Goal: Check status: Check status

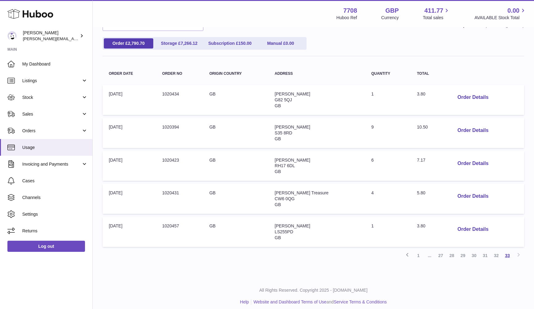
click at [506, 251] on link "33" at bounding box center [507, 255] width 11 height 11
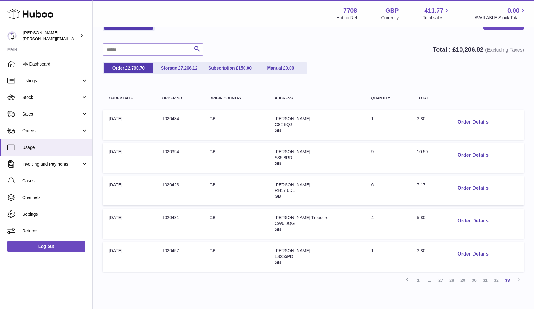
scroll to position [28, 0]
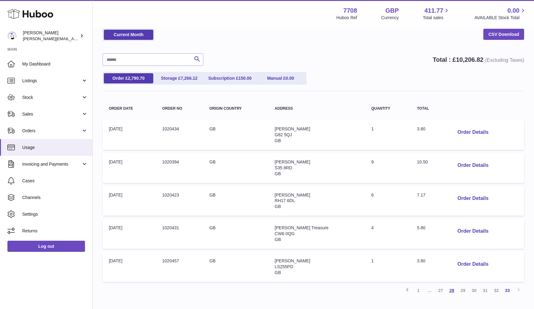
click at [451, 287] on link "28" at bounding box center [451, 290] width 11 height 11
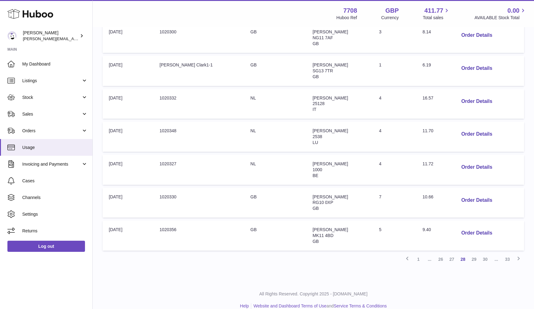
scroll to position [223, 0]
click at [373, 62] on td "Quantity: 1" at bounding box center [395, 71] width 44 height 30
click at [465, 64] on button "Order Details" at bounding box center [477, 68] width 41 height 13
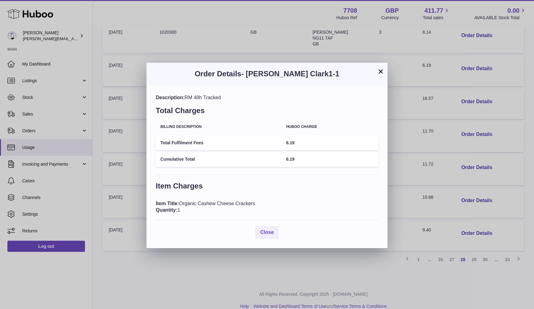
click at [464, 122] on div "× Order Details - [PERSON_NAME] Clark1-1 Description: RM 48h Tracked Total Char…" at bounding box center [267, 154] width 534 height 309
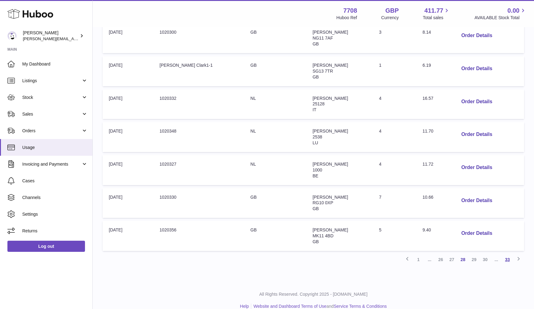
click at [510, 254] on link "33" at bounding box center [507, 259] width 11 height 11
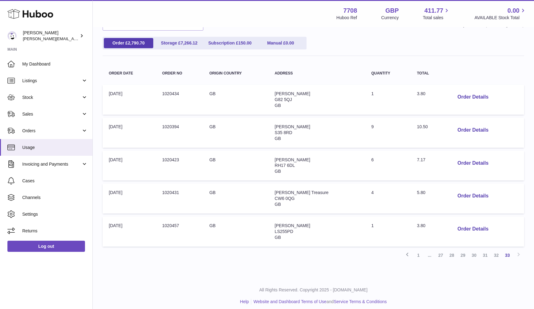
scroll to position [63, 0]
click at [461, 227] on button "Order Details" at bounding box center [472, 229] width 41 height 13
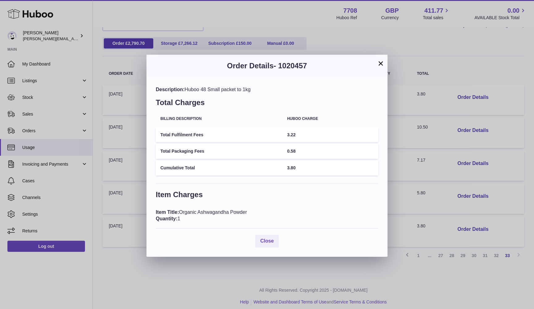
click at [504, 192] on div "× Order Details - 1020457 Description: Huboo 48 Small packet to 1kg Total Charg…" at bounding box center [267, 154] width 534 height 309
